Goal: Use online tool/utility: Utilize a website feature to perform a specific function

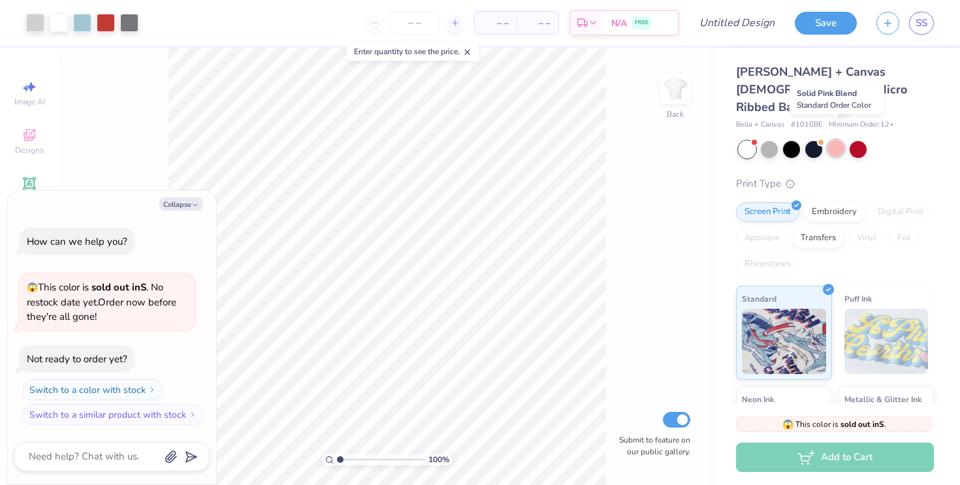
click at [837, 140] on div at bounding box center [835, 148] width 17 height 17
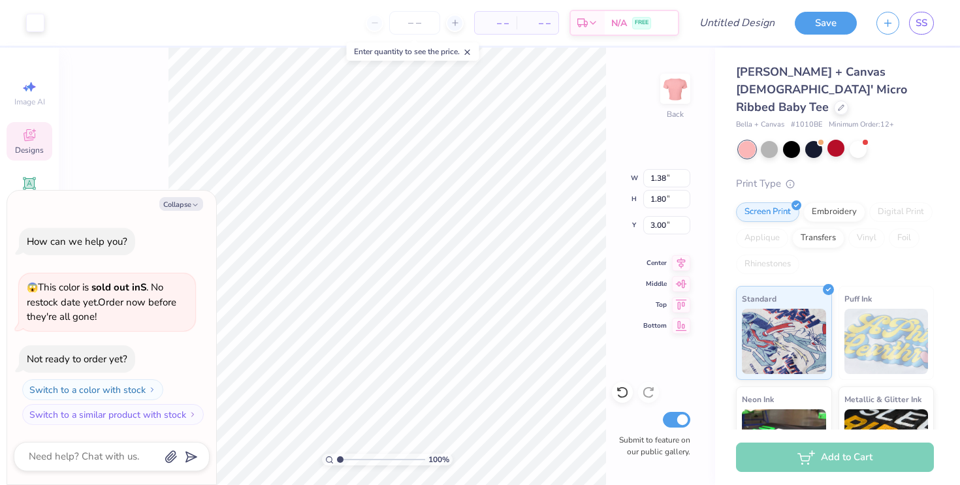
type textarea "x"
type input "1.59"
type input "3.04"
type textarea "x"
type input "1.38"
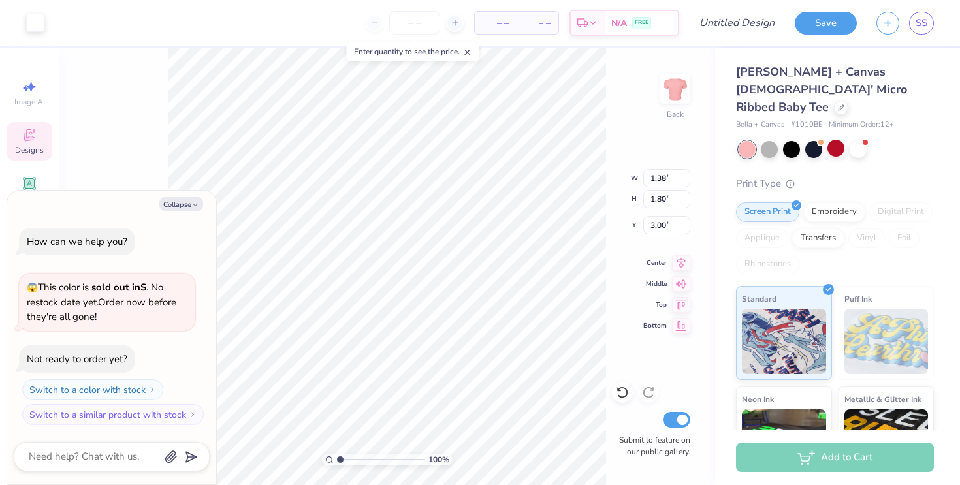
click at [31, 148] on span "Designs" at bounding box center [29, 150] width 29 height 10
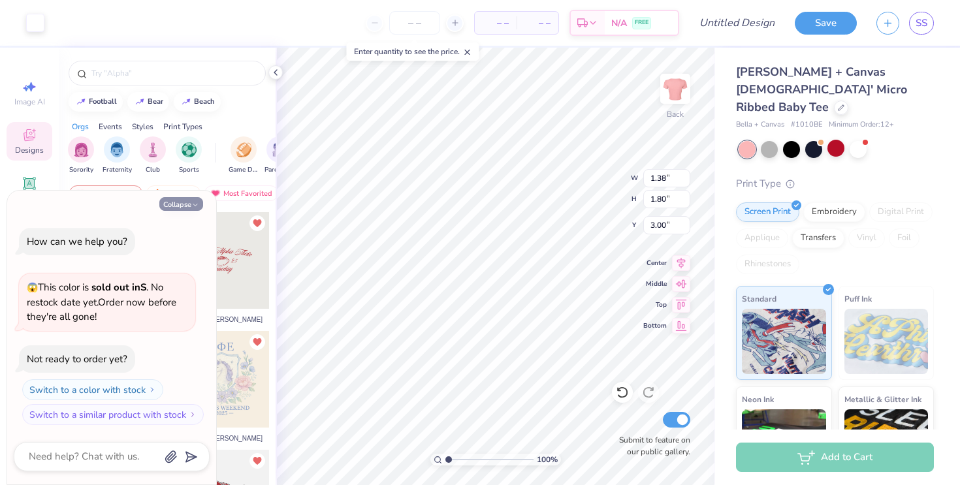
click at [172, 209] on button "Collapse" at bounding box center [181, 204] width 44 height 14
type textarea "x"
